Goal: Transaction & Acquisition: Purchase product/service

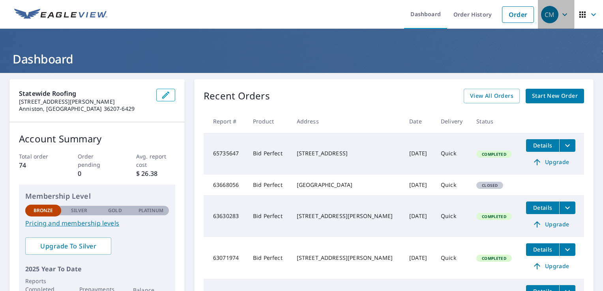
click at [547, 16] on div "CM" at bounding box center [549, 14] width 17 height 17
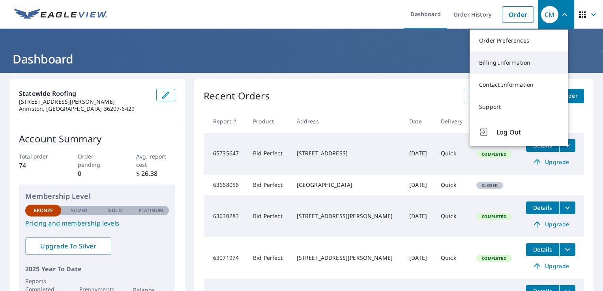
click at [514, 65] on link "Billing Information" at bounding box center [519, 63] width 99 height 22
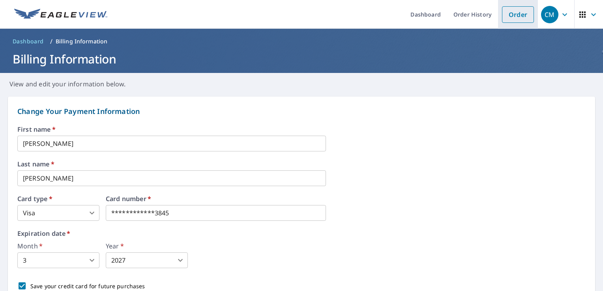
click at [510, 14] on link "Order" at bounding box center [518, 14] width 32 height 17
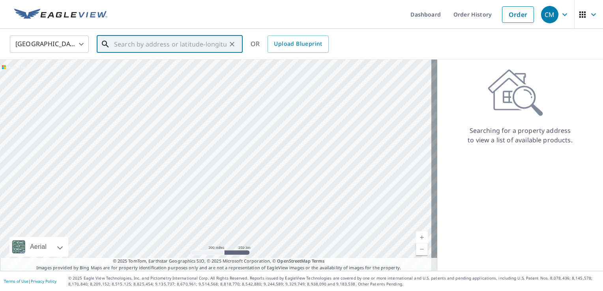
click at [215, 48] on input "text" at bounding box center [170, 44] width 112 height 22
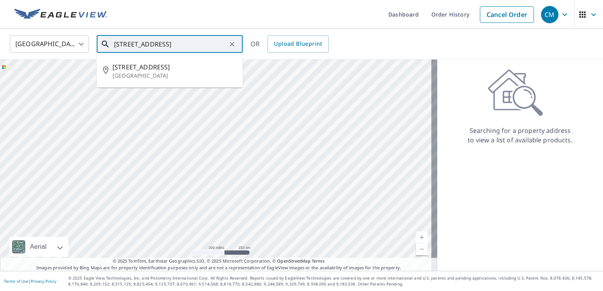
click at [194, 39] on input "[STREET_ADDRESS]" at bounding box center [170, 44] width 112 height 22
click at [439, 44] on div "[GEOGRAPHIC_DATA] [GEOGRAPHIC_DATA] ​ [STREET_ADDRESS] ​ [STREET_ADDRESS] OR Up…" at bounding box center [299, 44] width 590 height 19
click at [209, 44] on input "[STREET_ADDRESS]" at bounding box center [170, 44] width 112 height 22
click at [169, 76] on p "[GEOGRAPHIC_DATA]" at bounding box center [174, 76] width 124 height 8
type input "[STREET_ADDRESS]"
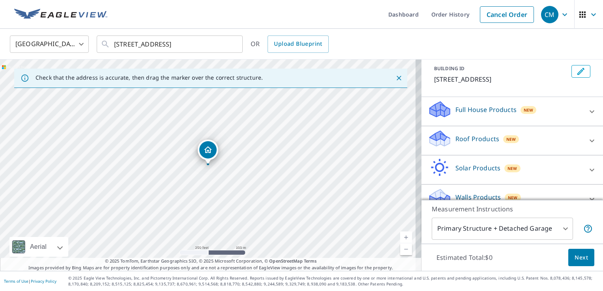
scroll to position [57, 0]
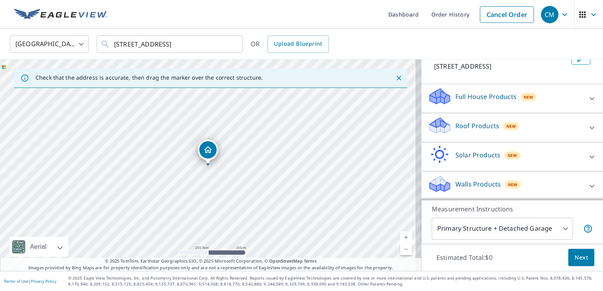
click at [472, 127] on p "Roof Products" at bounding box center [477, 125] width 44 height 9
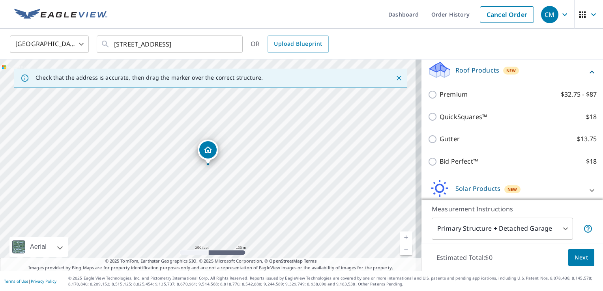
scroll to position [114, 0]
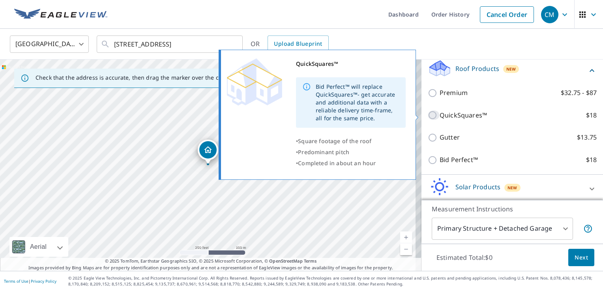
click at [428, 116] on input "QuickSquares™ $18" at bounding box center [434, 115] width 12 height 9
checkbox input "true"
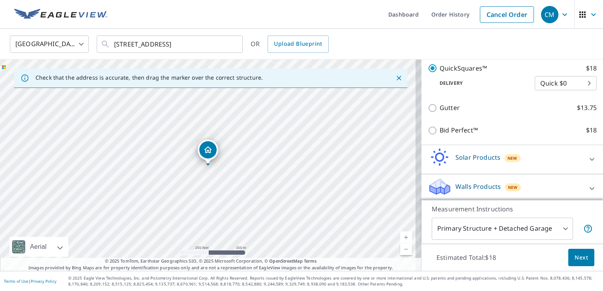
scroll to position [172, 0]
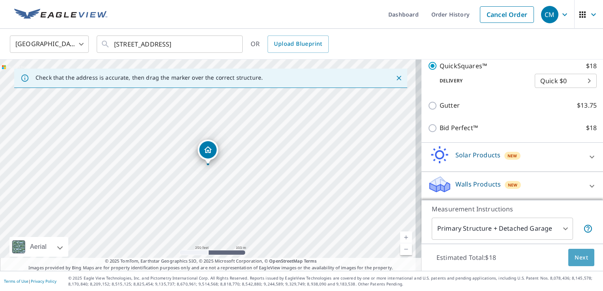
click at [575, 257] on span "Next" at bounding box center [581, 258] width 13 height 10
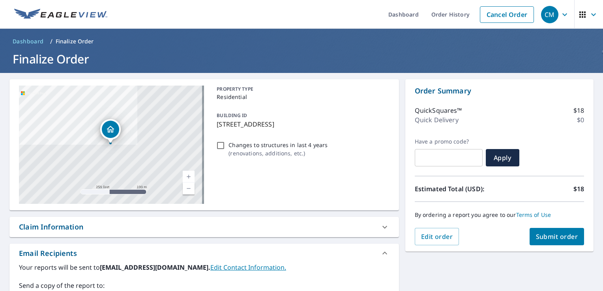
click at [560, 15] on icon "button" at bounding box center [564, 14] width 9 height 9
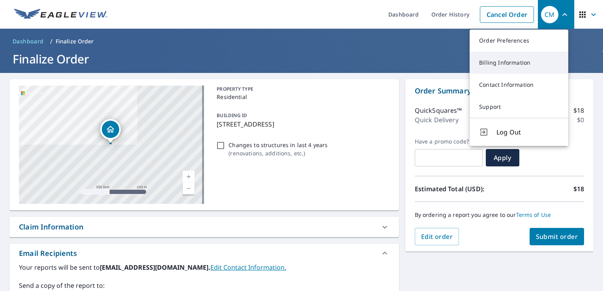
click at [512, 65] on link "Billing Information" at bounding box center [519, 63] width 99 height 22
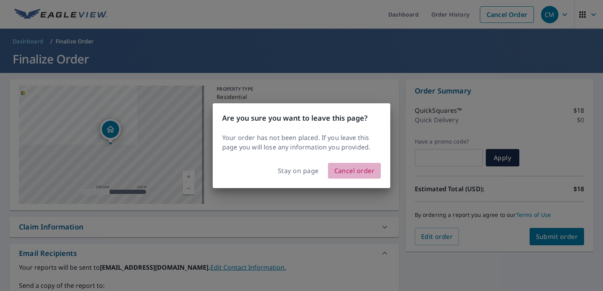
click at [358, 170] on span "Cancel order" at bounding box center [354, 170] width 41 height 11
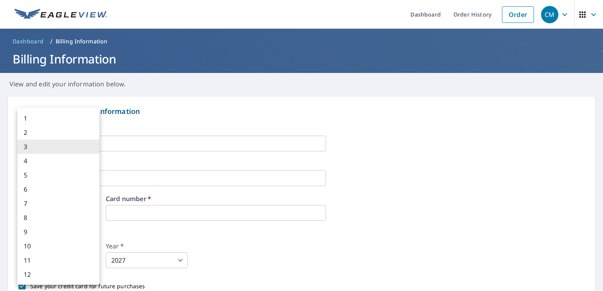
click at [81, 261] on body "CM CM Dashboard Order History Order CM Dashboard / Billing Information Billing …" at bounding box center [301, 145] width 603 height 291
click at [76, 202] on li "7" at bounding box center [58, 204] width 82 height 14
type input "7"
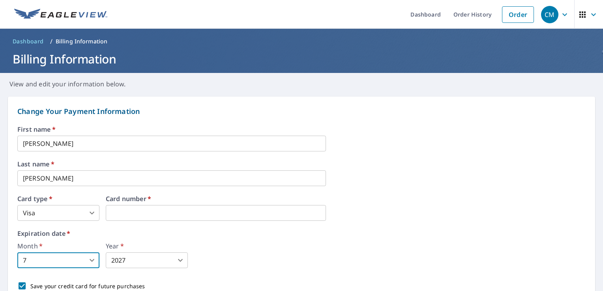
click at [155, 260] on body "CM CM Dashboard Order History Order CM Dashboard / Billing Information Billing …" at bounding box center [301, 145] width 603 height 291
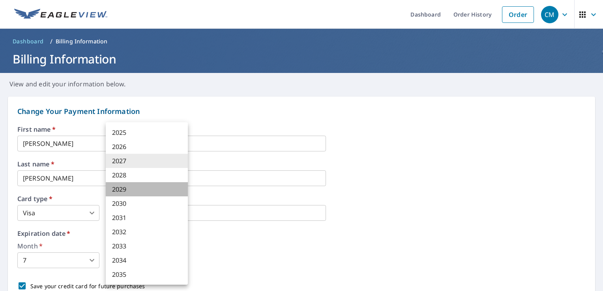
click at [150, 189] on li "2029" at bounding box center [147, 189] width 82 height 14
type input "2029"
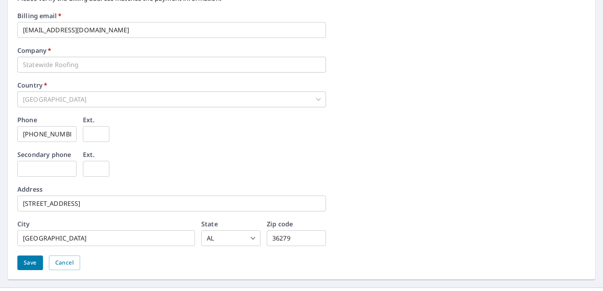
scroll to position [377, 0]
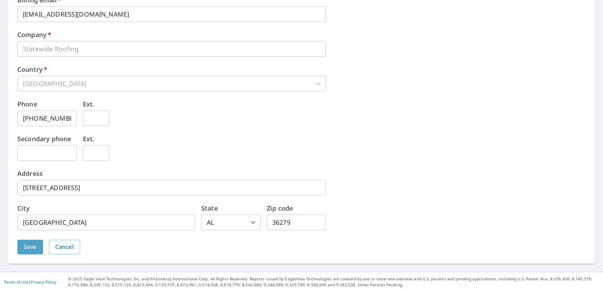
click at [28, 246] on span "Save" at bounding box center [30, 247] width 13 height 10
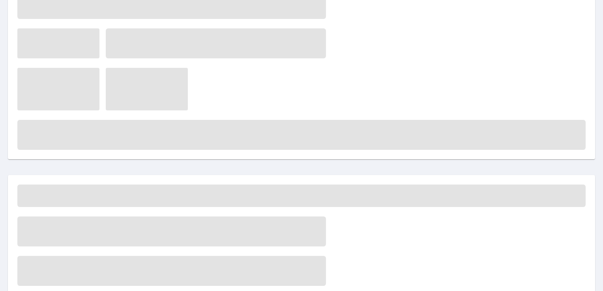
scroll to position [0, 0]
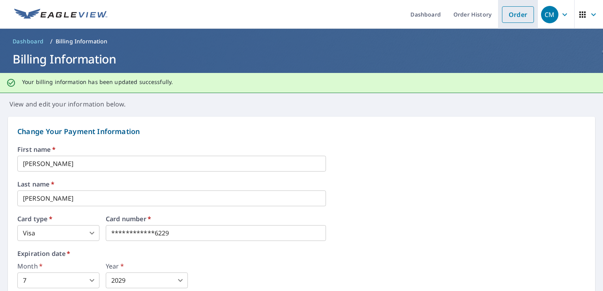
click at [514, 17] on link "Order" at bounding box center [518, 14] width 32 height 17
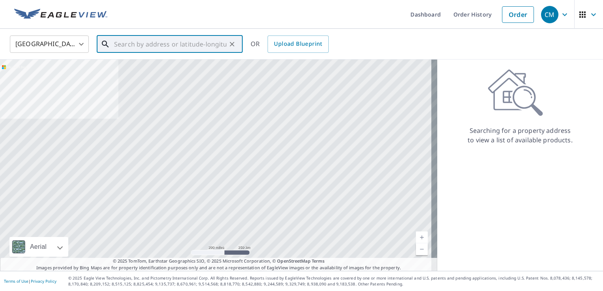
click at [145, 45] on input "text" at bounding box center [170, 44] width 112 height 22
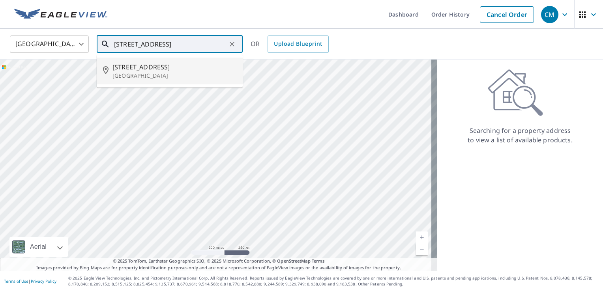
click at [133, 75] on p "[GEOGRAPHIC_DATA]" at bounding box center [174, 76] width 124 height 8
type input "[STREET_ADDRESS]"
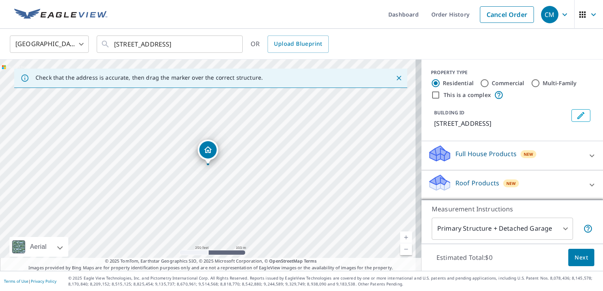
click at [483, 186] on p "Roof Products" at bounding box center [477, 182] width 44 height 9
click at [488, 182] on p "Roof Products" at bounding box center [477, 182] width 44 height 9
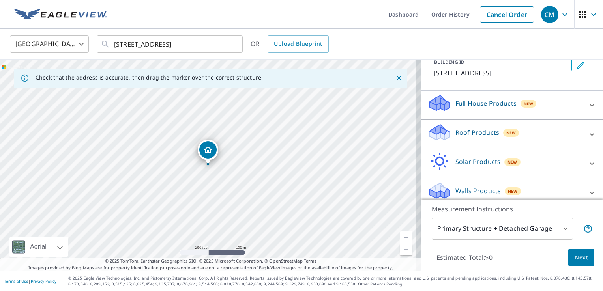
scroll to position [57, 0]
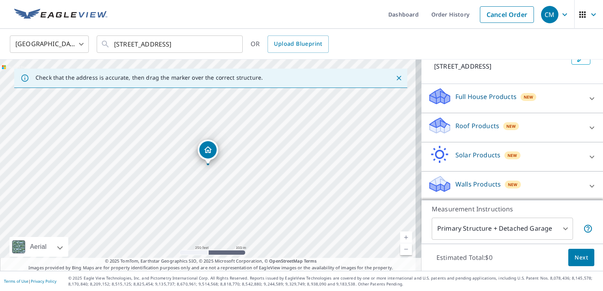
click at [466, 125] on p "Roof Products" at bounding box center [477, 125] width 44 height 9
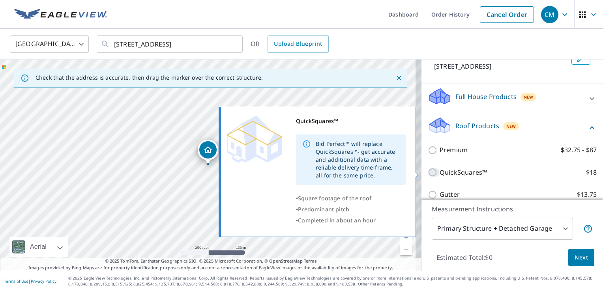
click at [428, 172] on input "QuickSquares™ $18" at bounding box center [434, 172] width 12 height 9
checkbox input "true"
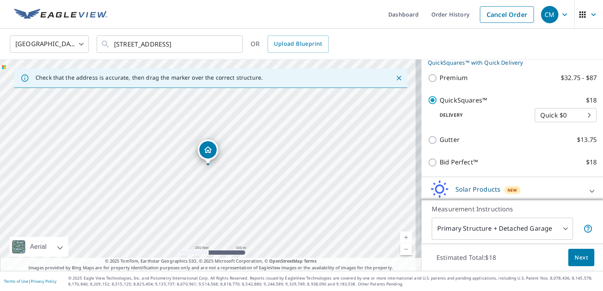
scroll to position [139, 0]
click at [578, 257] on span "Next" at bounding box center [581, 258] width 13 height 10
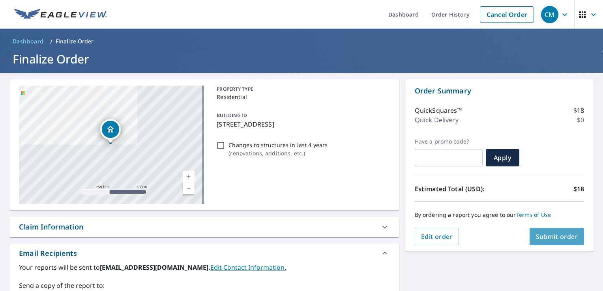
click at [538, 238] on span "Submit order" at bounding box center [557, 236] width 42 height 9
